Goal: Task Accomplishment & Management: Complete application form

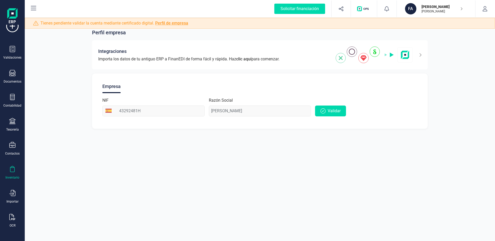
scroll to position [16, 0]
click at [15, 224] on div "OCR" at bounding box center [13, 224] width 6 height 4
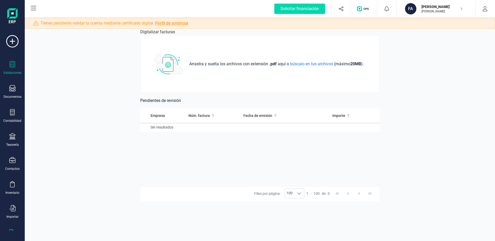
click at [14, 65] on icon at bounding box center [12, 64] width 6 height 6
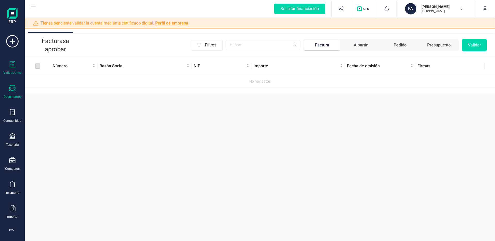
click at [17, 91] on div "Documentos" at bounding box center [12, 92] width 21 height 14
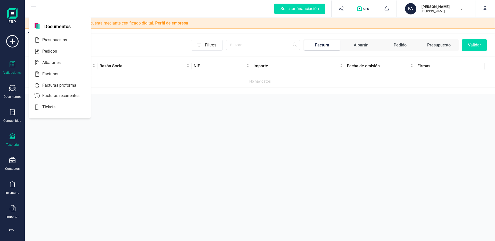
click at [14, 134] on icon at bounding box center [12, 136] width 6 height 6
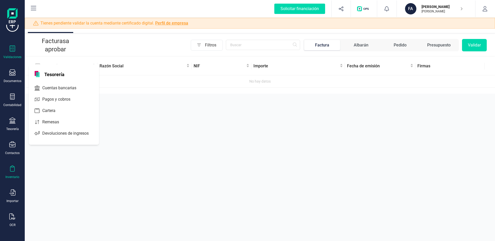
scroll to position [16, 0]
click at [13, 193] on icon at bounding box center [12, 192] width 6 height 6
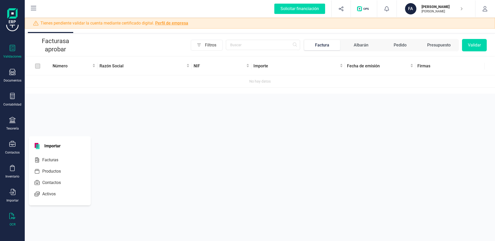
click at [11, 216] on icon at bounding box center [12, 216] width 6 height 6
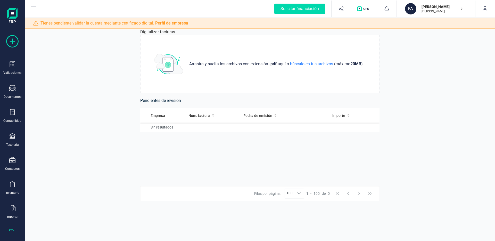
click at [10, 42] on icon at bounding box center [12, 41] width 12 height 12
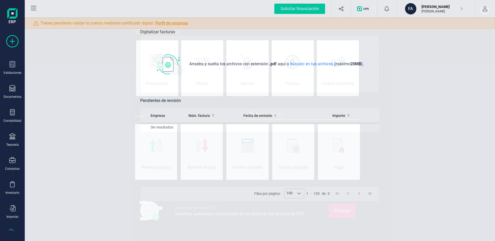
scroll to position [0, 26]
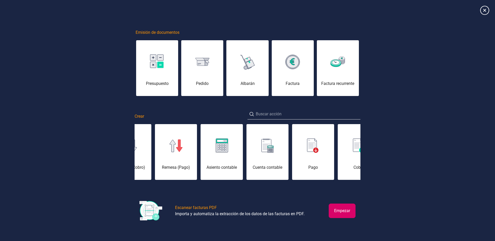
click at [483, 10] on icon at bounding box center [484, 10] width 9 height 9
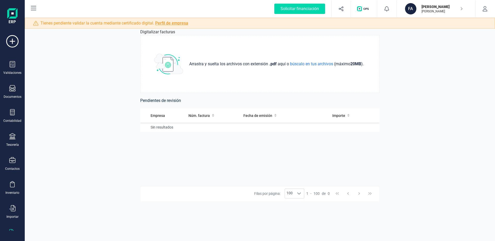
click at [450, 11] on p "[PERSON_NAME]" at bounding box center [441, 11] width 41 height 4
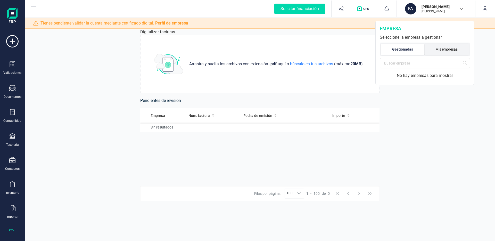
click at [434, 49] on li "Mis empresas" at bounding box center [446, 49] width 45 height 11
click at [413, 49] on li "Gestionadas" at bounding box center [401, 49] width 43 height 11
click at [484, 7] on icon "button" at bounding box center [484, 8] width 5 height 5
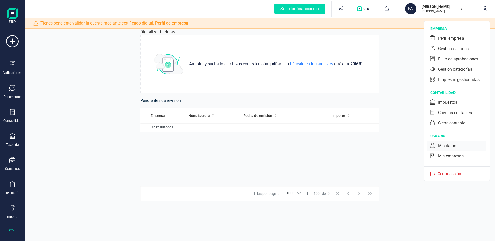
click at [454, 149] on div "Mis datos" at bounding box center [456, 145] width 59 height 10
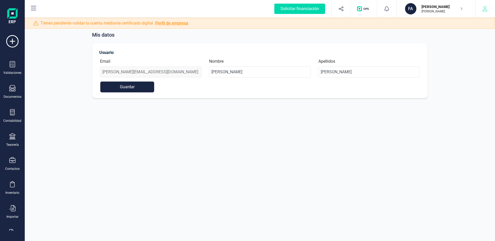
click at [485, 13] on button "button" at bounding box center [484, 9] width 19 height 16
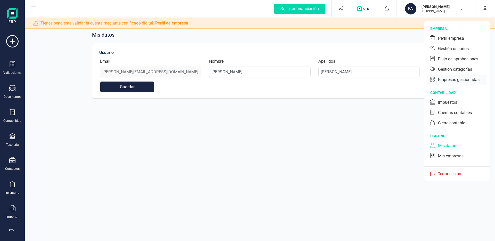
click at [456, 78] on div "Empresas gestionadas" at bounding box center [458, 80] width 41 height 6
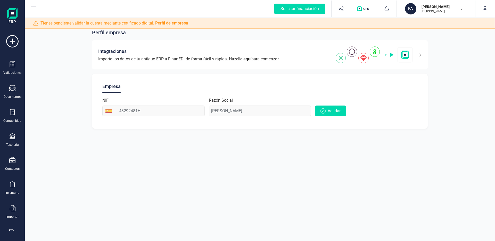
click at [278, 143] on div "Perfil empresa Integraciones Importa los datos de tu antiguo ERP a FinanEDI de …" at bounding box center [260, 120] width 470 height 241
click at [341, 60] on img at bounding box center [373, 54] width 77 height 17
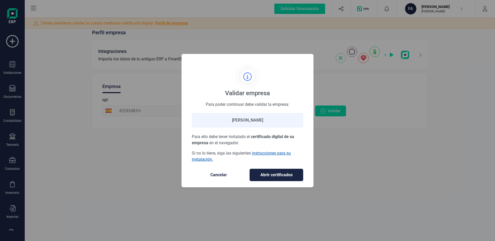
click at [260, 153] on link "instrucciones para su instalación." at bounding box center [241, 155] width 99 height 11
click at [230, 177] on span "Cancelar" at bounding box center [218, 175] width 43 height 6
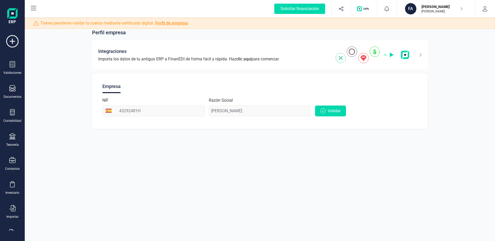
click at [449, 14] on div "FABIO MARTEL PÉREZ FABIO MARTEL" at bounding box center [439, 8] width 40 height 11
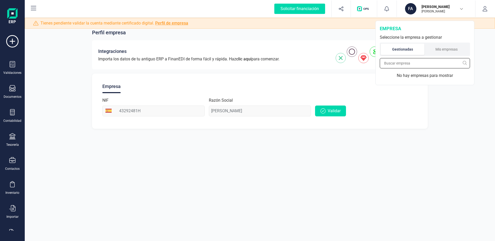
click at [433, 61] on input "text" at bounding box center [424, 63] width 90 height 10
click at [441, 48] on li "Mis empresas" at bounding box center [446, 49] width 45 height 11
click at [445, 59] on input "text" at bounding box center [424, 63] width 90 height 10
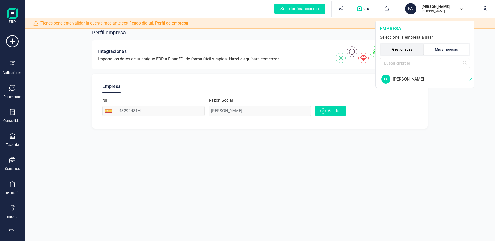
click at [402, 50] on li "Gestionadas" at bounding box center [401, 49] width 43 height 11
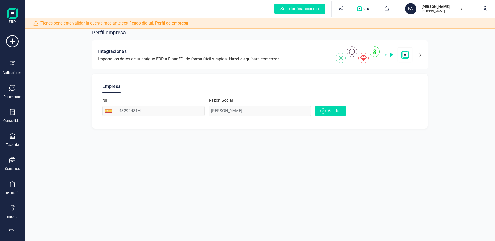
click at [366, 10] on img "button" at bounding box center [364, 8] width 14 height 5
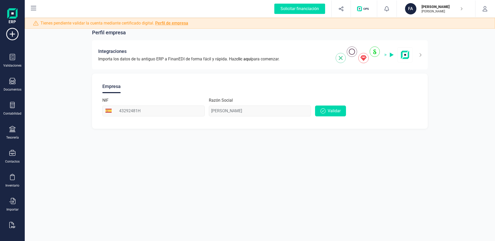
scroll to position [16, 0]
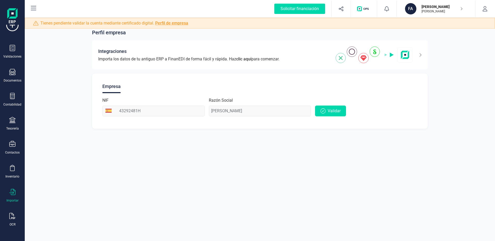
click at [16, 197] on div "Importar" at bounding box center [12, 196] width 21 height 14
click at [16, 168] on div "Inventario" at bounding box center [12, 172] width 21 height 14
click at [17, 149] on div "Contactos" at bounding box center [12, 148] width 21 height 14
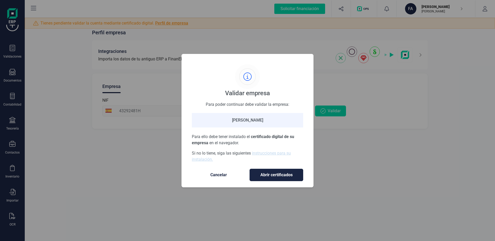
click at [213, 175] on span "Cancelar" at bounding box center [218, 175] width 43 height 6
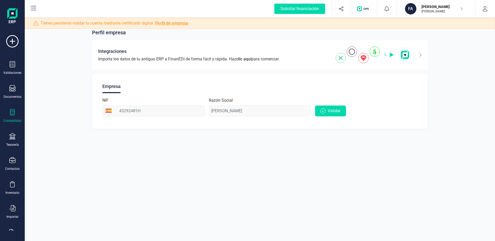
click at [14, 115] on div at bounding box center [12, 112] width 6 height 7
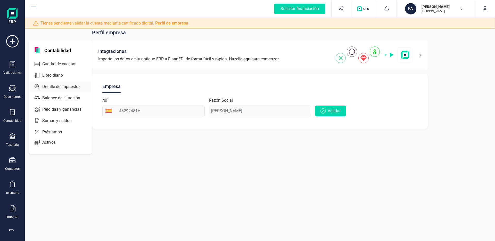
click at [76, 85] on span "Detalle de impuestos" at bounding box center [64, 86] width 49 height 6
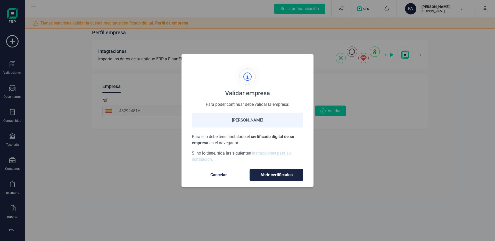
click at [293, 176] on span "Abrir certificados" at bounding box center [276, 175] width 43 height 6
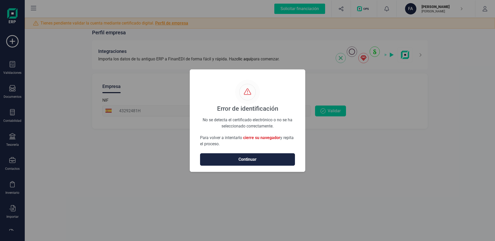
click at [239, 160] on span "Continuar" at bounding box center [247, 159] width 84 height 6
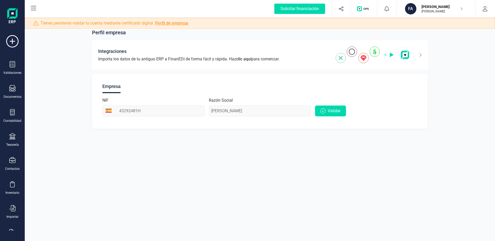
click at [237, 165] on div "Perfil empresa Integraciones Importa los datos de tu antiguo ERP a FinanEDI de …" at bounding box center [260, 120] width 470 height 241
click at [32, 8] on icon at bounding box center [33, 8] width 5 height 4
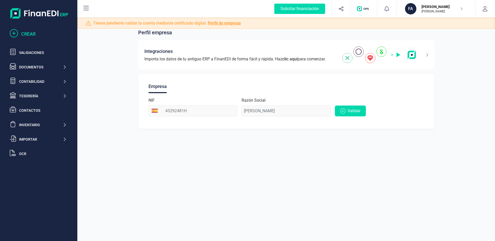
click at [32, 34] on div "CREAR" at bounding box center [43, 33] width 45 height 7
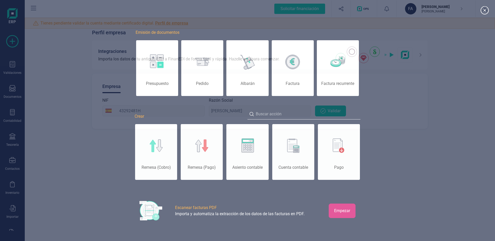
scroll to position [0, 26]
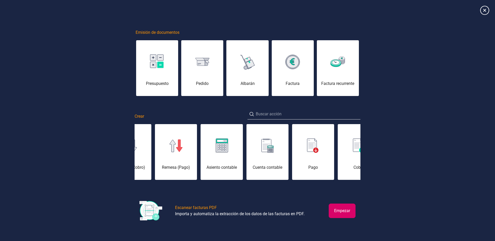
click at [484, 10] on icon at bounding box center [484, 10] width 9 height 9
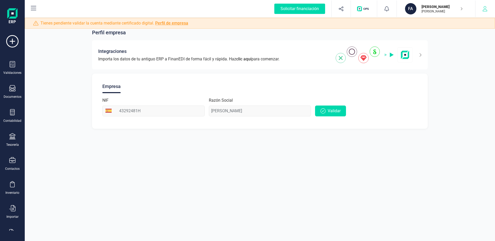
click at [483, 7] on icon "button" at bounding box center [484, 8] width 5 height 5
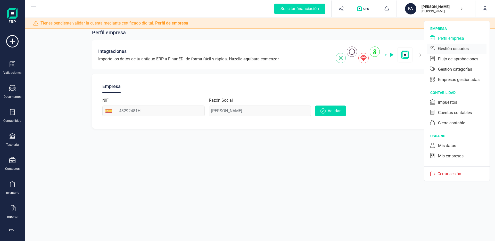
click at [472, 49] on div "Gestión usuarios" at bounding box center [456, 49] width 59 height 10
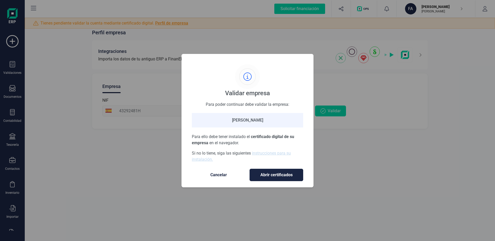
click at [225, 176] on span "Cancelar" at bounding box center [218, 175] width 43 height 6
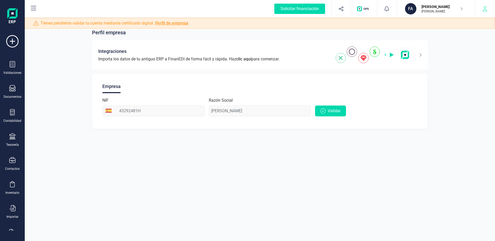
click at [486, 6] on icon "button" at bounding box center [484, 8] width 5 height 5
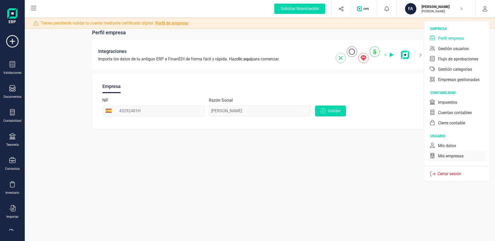
click at [447, 153] on div "Mis empresas" at bounding box center [451, 156] width 26 height 6
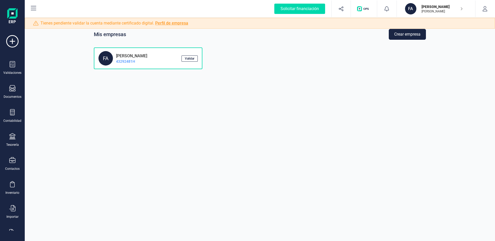
click at [411, 35] on button "Crear empresa" at bounding box center [406, 34] width 37 height 11
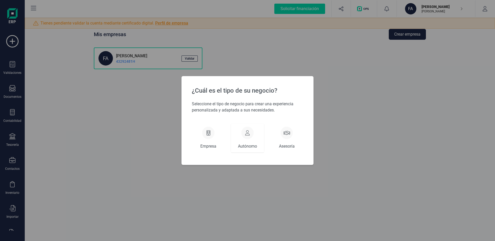
click at [252, 135] on div at bounding box center [247, 132] width 12 height 12
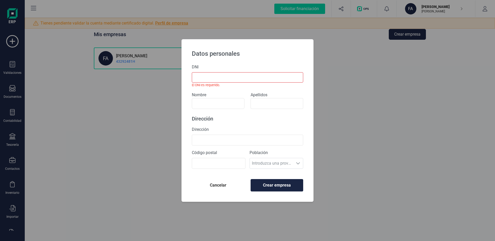
click at [328, 113] on div "Datos personales DNI El DNI es requerido. Nombre Apellidos Dirección Dirección …" at bounding box center [247, 120] width 495 height 241
click at [219, 183] on span "Cancelar" at bounding box center [218, 185] width 44 height 6
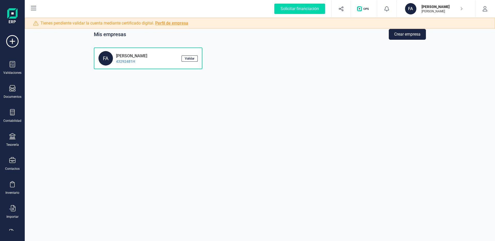
click at [151, 58] on div "FABIO MARTEL PÉREZ 43292481H" at bounding box center [132, 58] width 38 height 11
click at [194, 60] on span "Validar" at bounding box center [190, 58] width 10 height 3
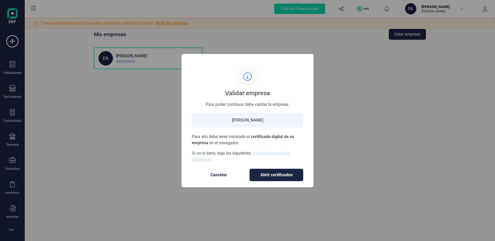
click at [221, 176] on span "Cancelar" at bounding box center [218, 175] width 43 height 6
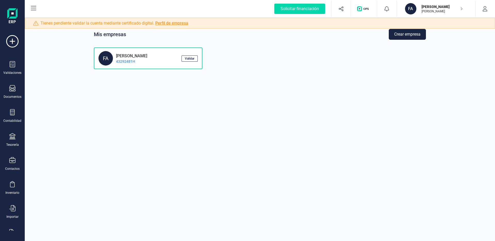
click at [402, 35] on button "Crear empresa" at bounding box center [406, 34] width 37 height 11
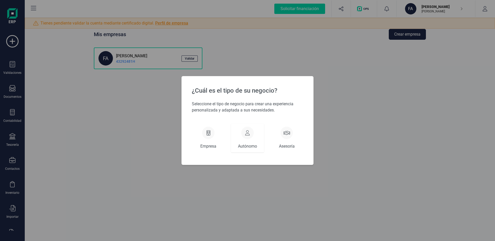
click at [251, 134] on div at bounding box center [247, 132] width 12 height 12
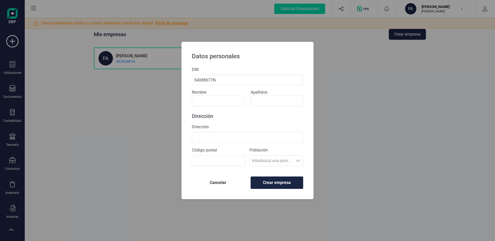
type input "54088077N"
type input "Borja"
type input "TEST"
type input "C/Pozo Moreno 1B"
type input "35217"
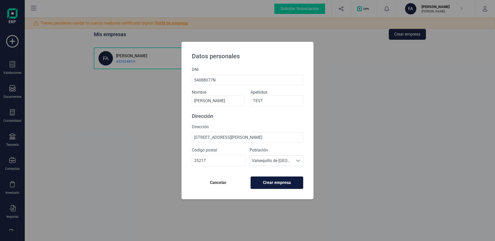
click at [274, 181] on span "Crear empresa" at bounding box center [277, 182] width 44 height 6
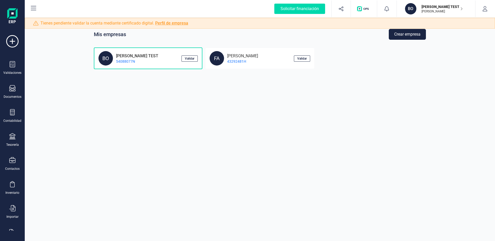
click at [165, 62] on div "BO BORJA TEST 54088077N" at bounding box center [139, 58] width 83 height 14
click at [184, 59] on button "Validar" at bounding box center [189, 58] width 16 height 6
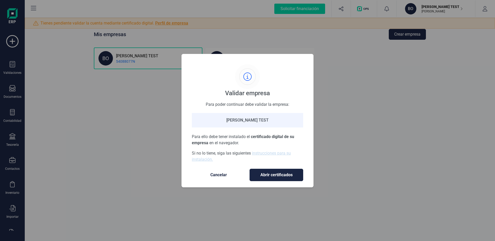
click at [220, 175] on span "Cancelar" at bounding box center [218, 175] width 43 height 6
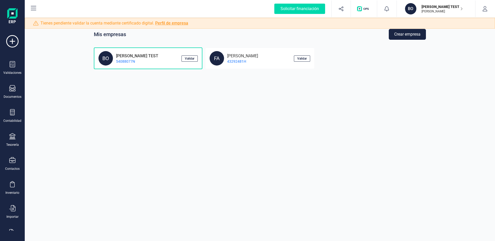
click at [422, 35] on button "Crear empresa" at bounding box center [406, 34] width 37 height 11
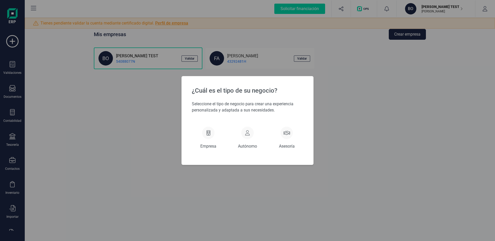
click at [327, 97] on div "¿Cuál es el tipo de su negocio? Seleccione el tipo de negocio para crear una ex…" at bounding box center [247, 120] width 495 height 241
click at [286, 138] on div at bounding box center [286, 132] width 12 height 12
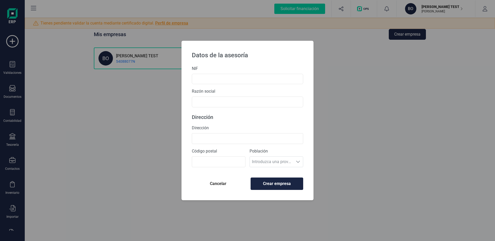
click at [219, 181] on button "Cancelar" at bounding box center [218, 183] width 53 height 12
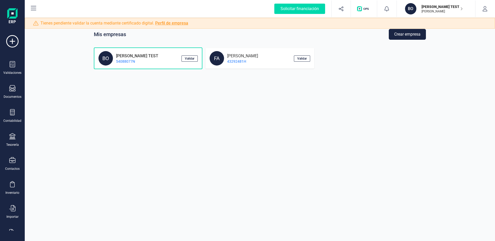
click at [258, 55] on p "[PERSON_NAME]" at bounding box center [241, 55] width 34 height 5
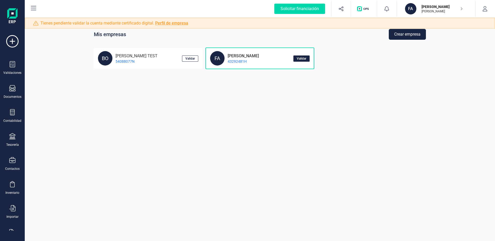
click at [300, 59] on span "Validar" at bounding box center [302, 58] width 10 height 3
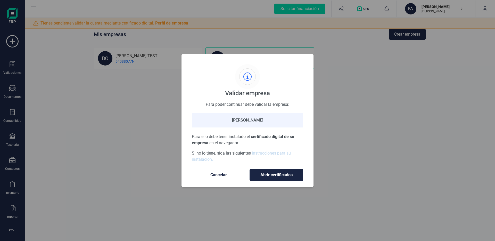
click at [266, 172] on span "Abrir certificados" at bounding box center [276, 175] width 43 height 6
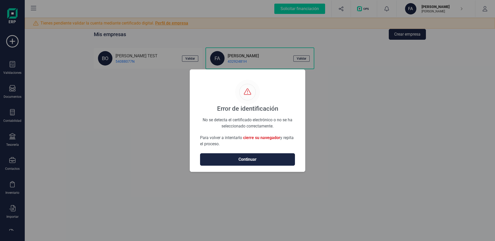
click at [257, 160] on span "Continuar" at bounding box center [247, 159] width 84 height 6
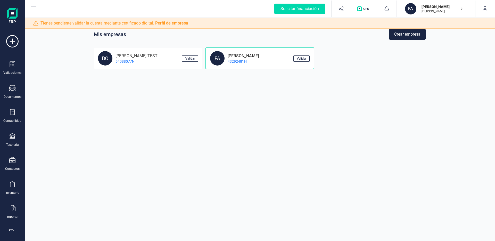
click at [194, 107] on div "Mis empresas Crear empresa BO BORJA TEST 54088077N Validar FA FABIO MARTEL PÉRE…" at bounding box center [260, 120] width 470 height 241
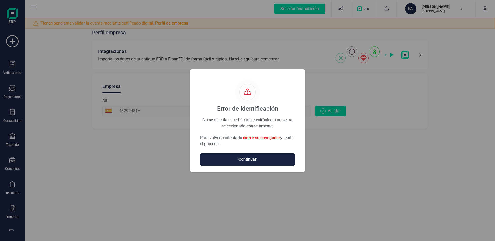
click at [283, 159] on span "Continuar" at bounding box center [247, 159] width 84 height 6
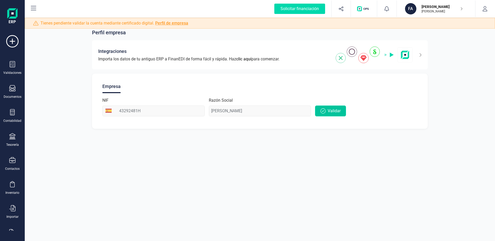
click at [328, 109] on span "Validar" at bounding box center [333, 111] width 13 height 6
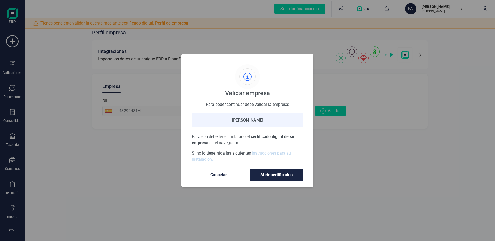
click at [270, 174] on span "Abrir certificados" at bounding box center [276, 175] width 43 height 6
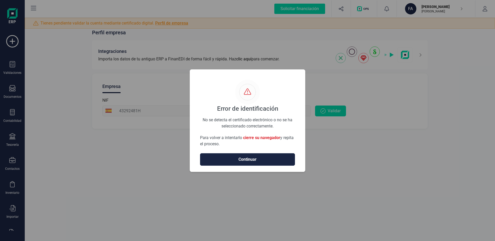
click at [255, 154] on button "Continuar" at bounding box center [247, 159] width 95 height 12
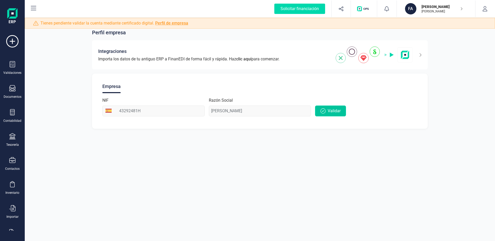
click at [319, 112] on button "Validar" at bounding box center [330, 110] width 31 height 11
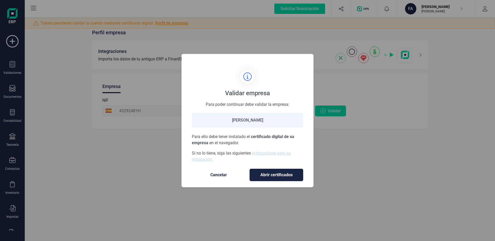
click at [283, 172] on span "Abrir certificados" at bounding box center [276, 175] width 43 height 6
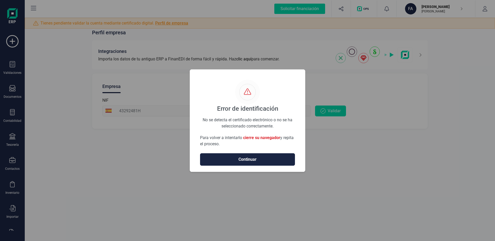
click at [267, 155] on button "Continuar" at bounding box center [247, 159] width 95 height 12
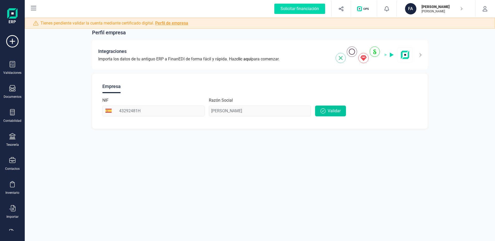
click at [332, 112] on span "Validar" at bounding box center [333, 111] width 13 height 6
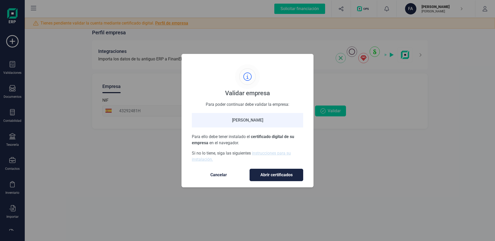
click at [289, 172] on span "Abrir certificados" at bounding box center [276, 175] width 43 height 6
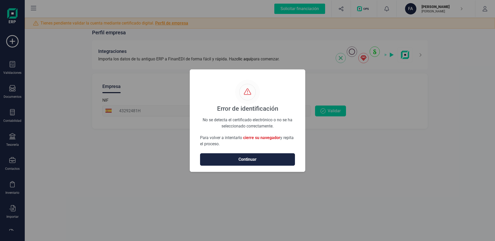
click at [277, 160] on span "Continuar" at bounding box center [247, 159] width 84 height 6
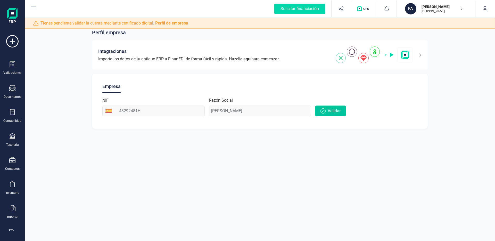
click at [329, 114] on button "Validar" at bounding box center [330, 110] width 31 height 11
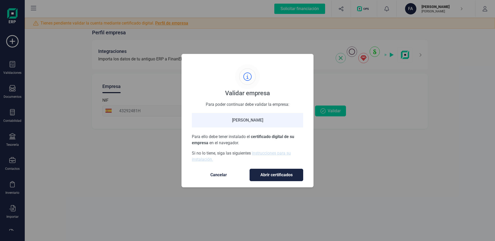
click at [281, 174] on span "Abrir certificados" at bounding box center [276, 175] width 43 height 6
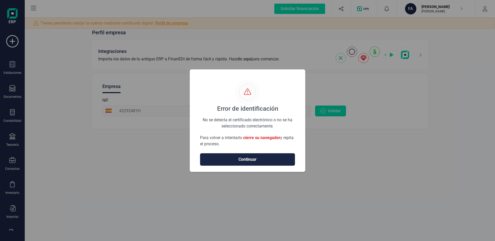
click at [277, 163] on button "Continuar" at bounding box center [247, 159] width 95 height 12
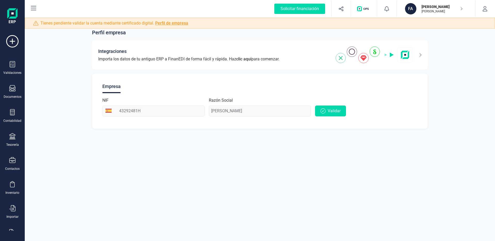
click at [292, 126] on div "Empresa NIF 43292481H Razón Social FABIO MARTEL PÉREZ Validar" at bounding box center [259, 100] width 335 height 55
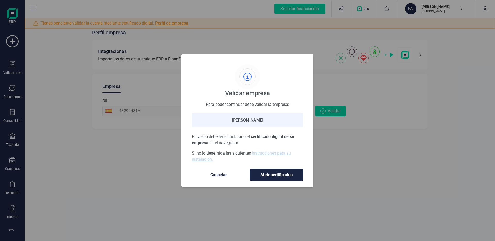
click at [284, 172] on span "Abrir certificados" at bounding box center [276, 175] width 43 height 6
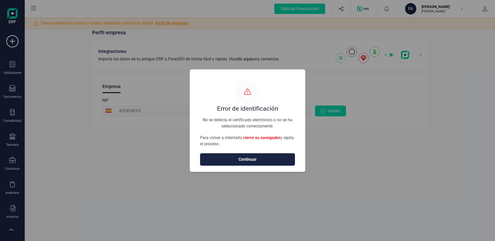
click at [282, 160] on span "Continuar" at bounding box center [247, 159] width 84 height 6
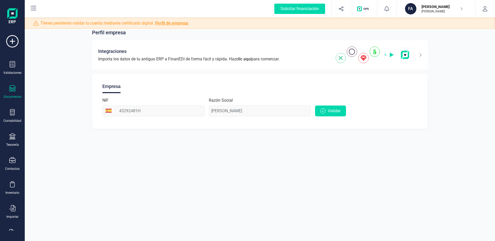
click at [16, 94] on div "Documentos" at bounding box center [12, 92] width 21 height 14
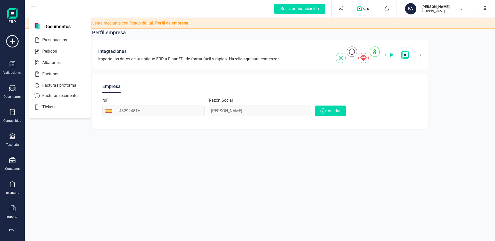
click at [55, 68] on div "Albaranes" at bounding box center [60, 62] width 62 height 11
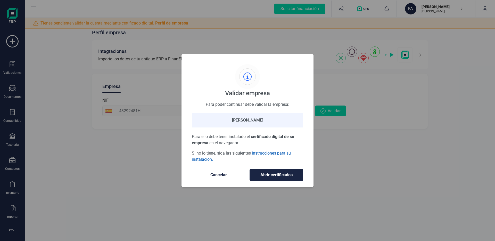
click at [255, 153] on link "instrucciones para su instalación." at bounding box center [241, 155] width 99 height 11
click at [226, 172] on span "Cancelar" at bounding box center [218, 175] width 43 height 6
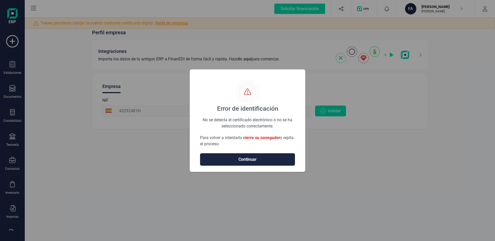
click at [266, 160] on span "Continuar" at bounding box center [247, 159] width 84 height 6
click at [255, 161] on span "Continuar" at bounding box center [247, 159] width 84 height 6
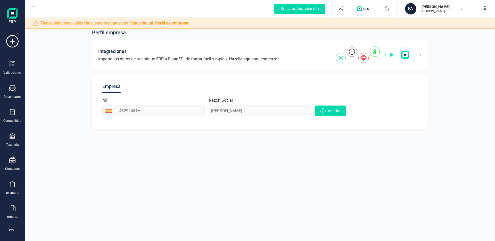
click at [167, 23] on link "Perfil de empresa" at bounding box center [171, 23] width 33 height 5
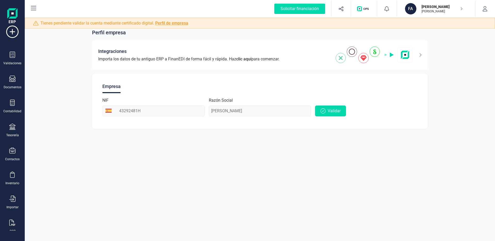
scroll to position [10, 0]
click at [12, 131] on div "Tesorería" at bounding box center [12, 130] width 21 height 14
click at [13, 173] on icon at bounding box center [12, 174] width 5 height 6
click at [13, 199] on icon at bounding box center [12, 198] width 6 height 6
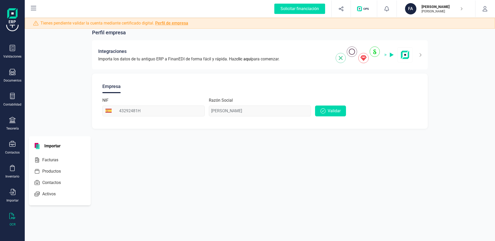
click at [13, 213] on icon at bounding box center [12, 216] width 6 height 6
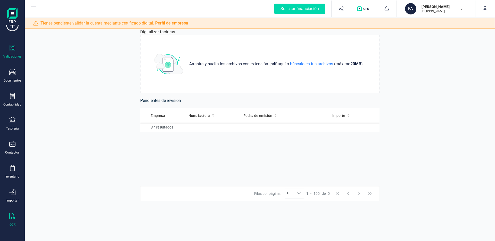
click at [11, 47] on icon at bounding box center [12, 48] width 6 height 6
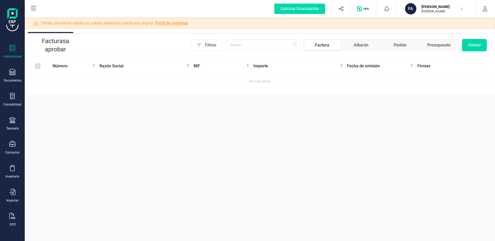
click at [235, 112] on div "Aprobar documentos Facturas a aprobar Filtros Factura Albarán Pedido Presupuest…" at bounding box center [260, 120] width 470 height 241
click at [12, 32] on div at bounding box center [12, 27] width 21 height 16
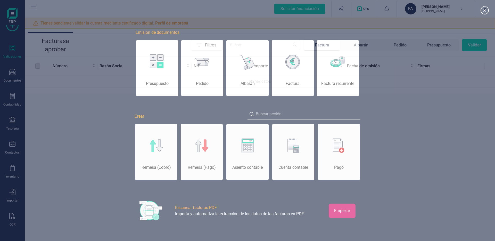
scroll to position [0, 26]
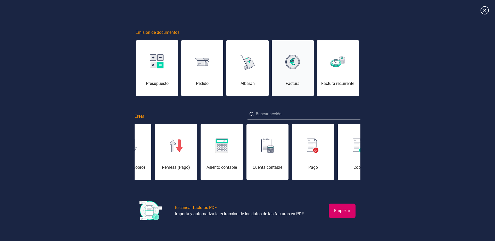
click at [302, 52] on div "Factura" at bounding box center [292, 68] width 43 height 57
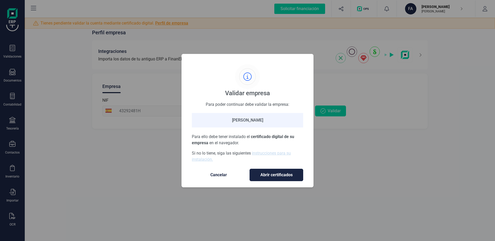
click at [277, 173] on span "Abrir certificados" at bounding box center [276, 175] width 43 height 6
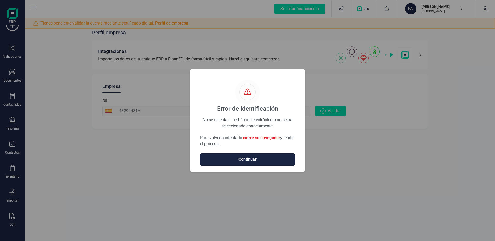
click at [273, 159] on span "Continuar" at bounding box center [247, 159] width 84 height 6
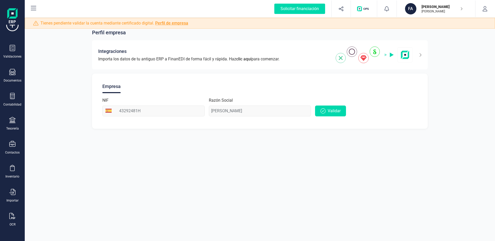
click at [270, 130] on div "Perfil empresa Integraciones Importa los datos de tu antiguo ERP a FinanEDI de …" at bounding box center [260, 75] width 470 height 118
click at [335, 111] on span "Validar" at bounding box center [333, 111] width 13 height 6
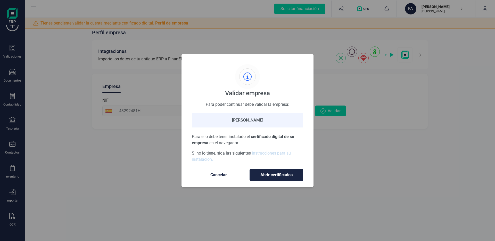
click at [265, 174] on span "Abrir certificados" at bounding box center [276, 175] width 43 height 6
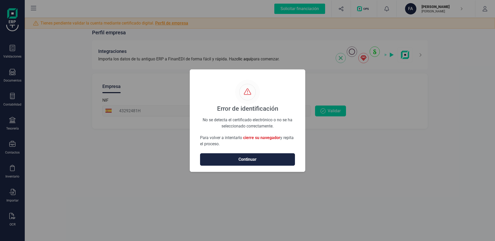
click at [266, 162] on span "Continuar" at bounding box center [247, 159] width 84 height 6
